Goal: Information Seeking & Learning: Learn about a topic

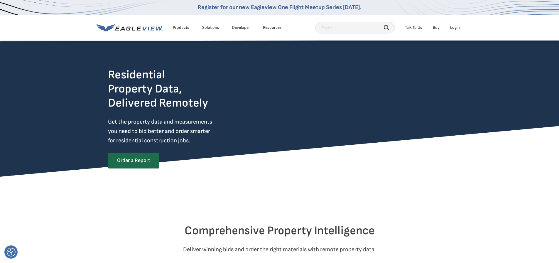
click at [181, 27] on div "Products" at bounding box center [181, 27] width 16 height 5
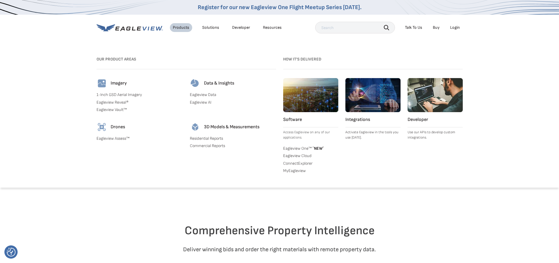
click at [120, 139] on link "Eagleview Assess™" at bounding box center [140, 138] width 86 height 5
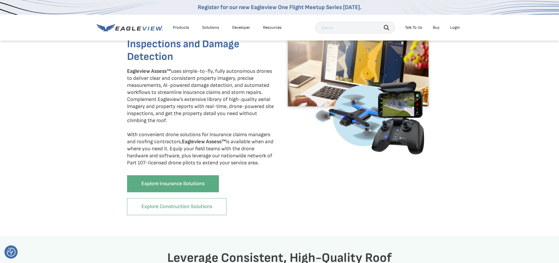
scroll to position [294, 0]
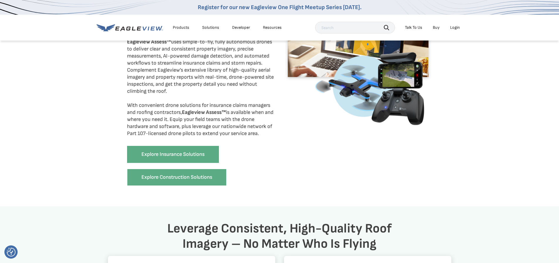
click at [200, 176] on link "Explore Construction Solutions" at bounding box center [177, 177] width 100 height 17
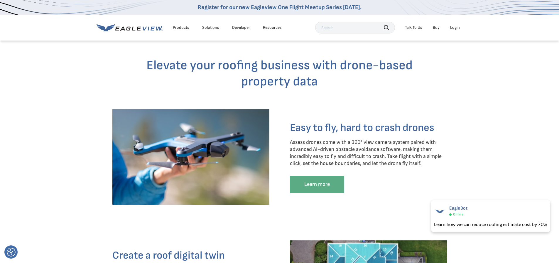
scroll to position [528, 0]
